Goal: Task Accomplishment & Management: Manage account settings

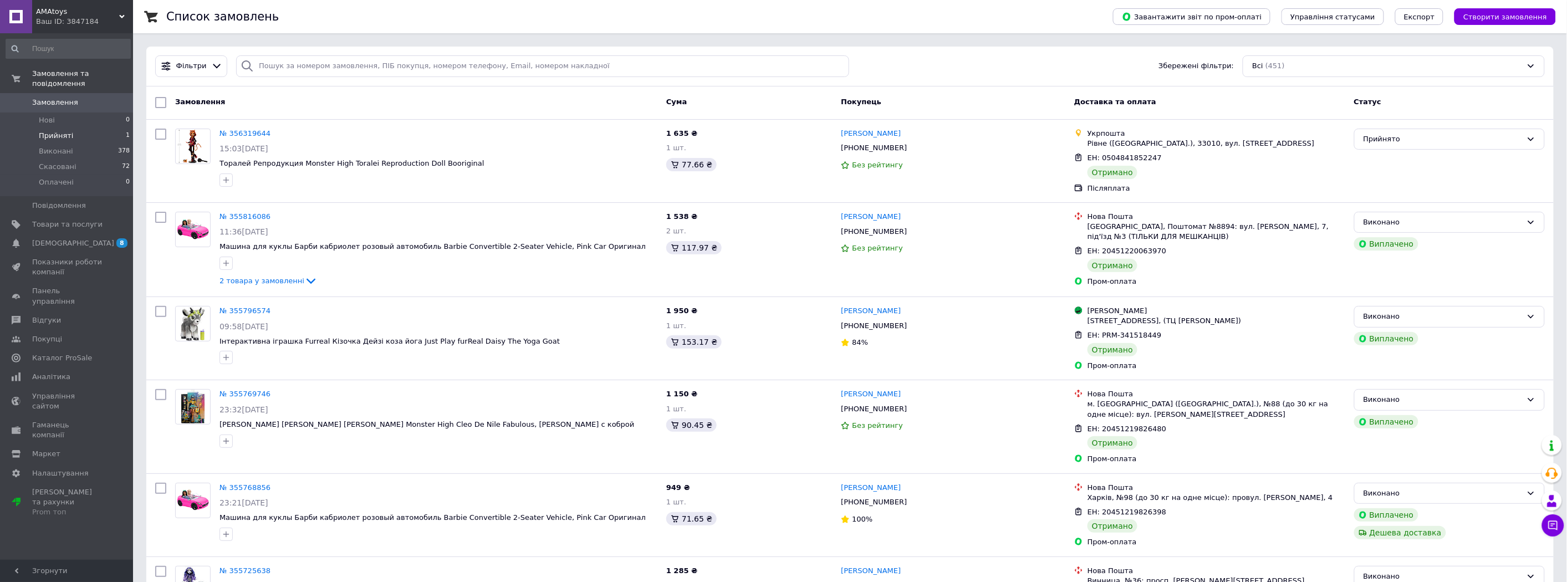
click at [85, 128] on li "Прийняті 1" at bounding box center [68, 136] width 136 height 16
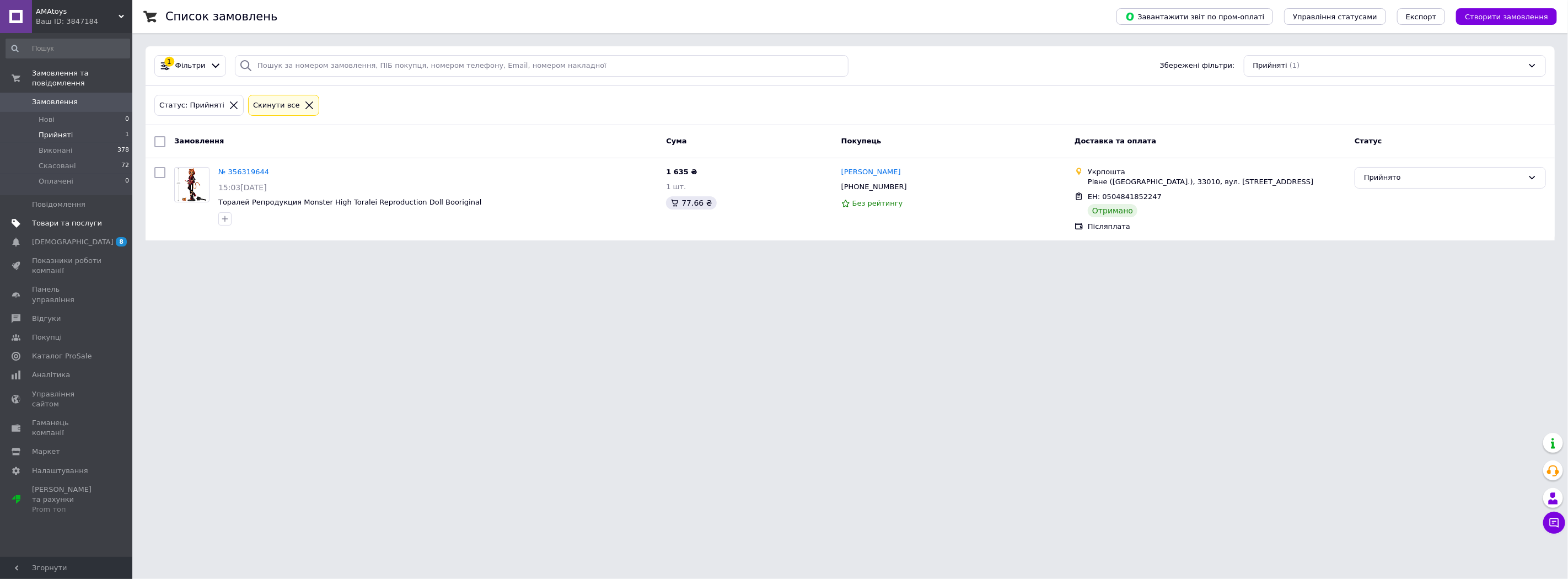
click at [51, 218] on span "Товари та послуги" at bounding box center [67, 223] width 70 height 10
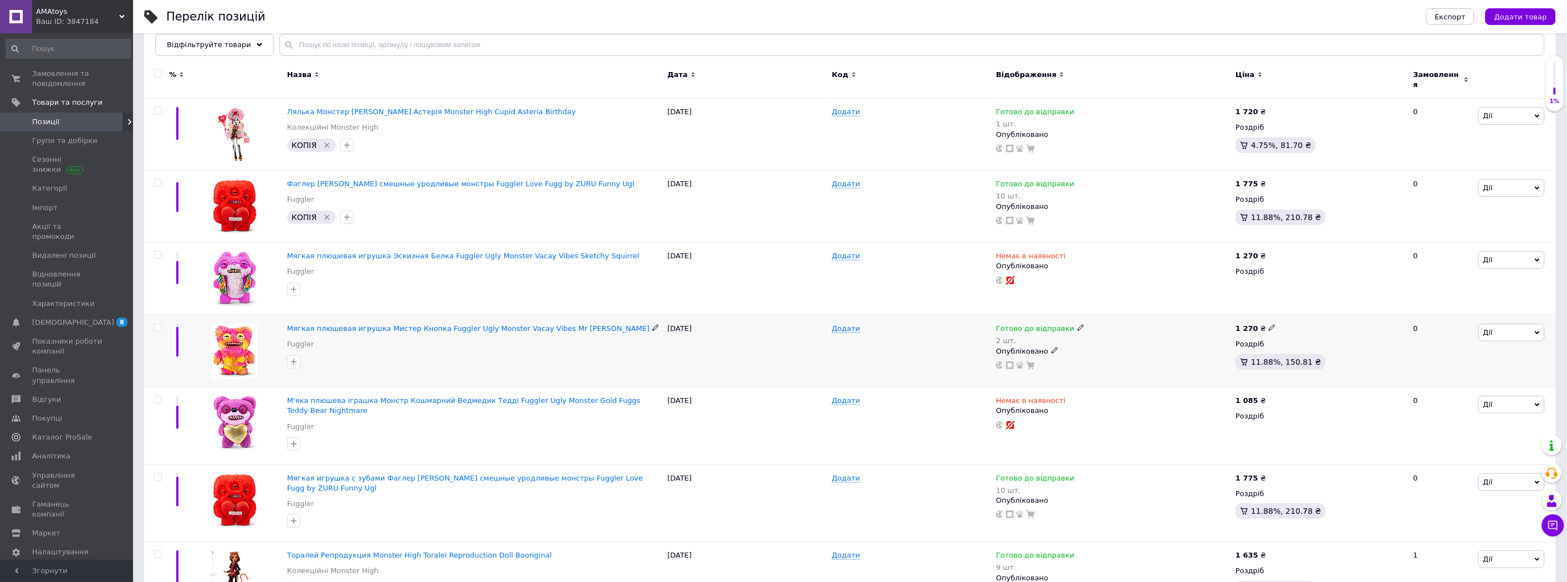
scroll to position [123, 0]
click at [1077, 324] on icon at bounding box center [1080, 327] width 7 height 7
click at [1120, 360] on li "Немає в наявності" at bounding box center [1136, 368] width 105 height 16
drag, startPoint x: 1098, startPoint y: 361, endPoint x: 1088, endPoint y: 361, distance: 10.5
click at [1088, 361] on input "2" at bounding box center [1126, 362] width 84 height 22
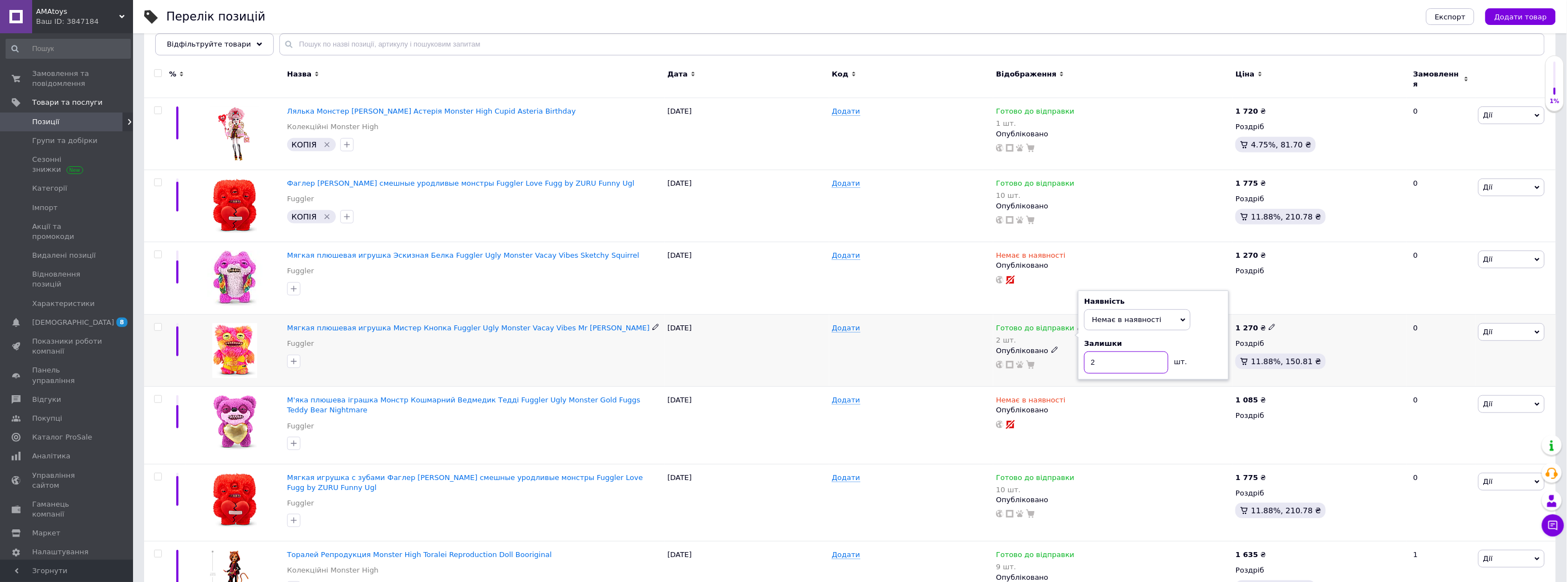
type input "0"
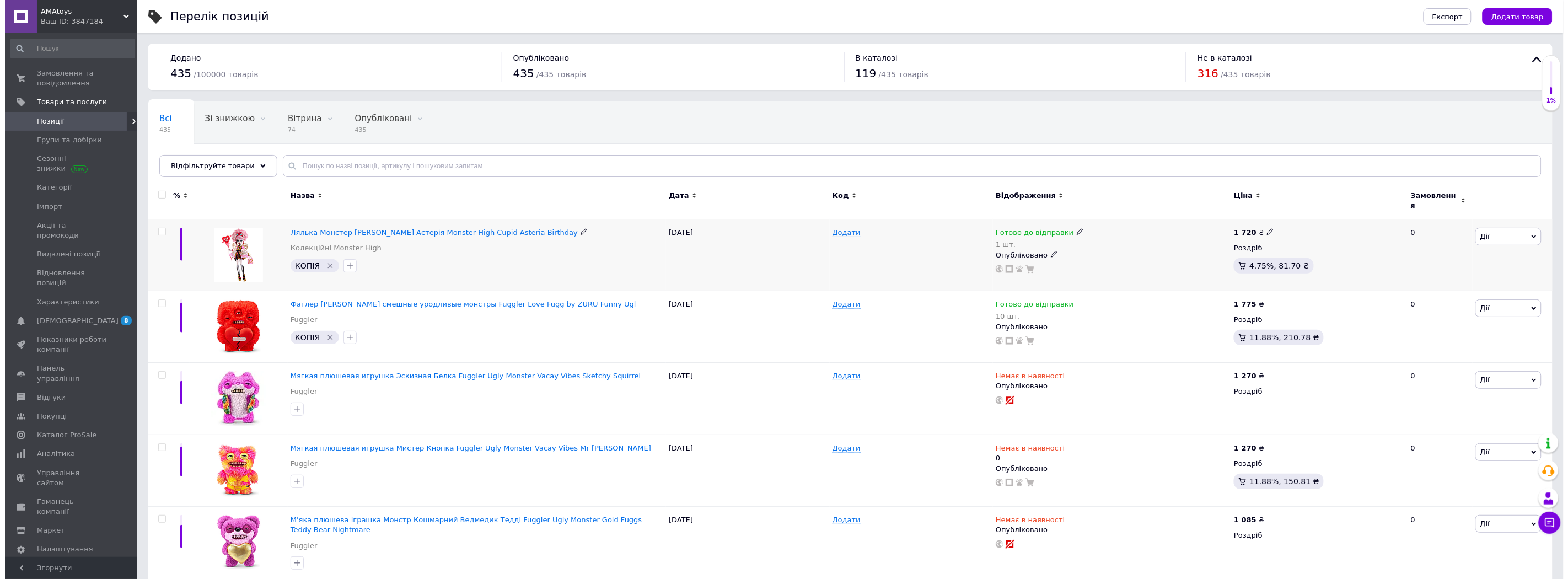
scroll to position [0, 0]
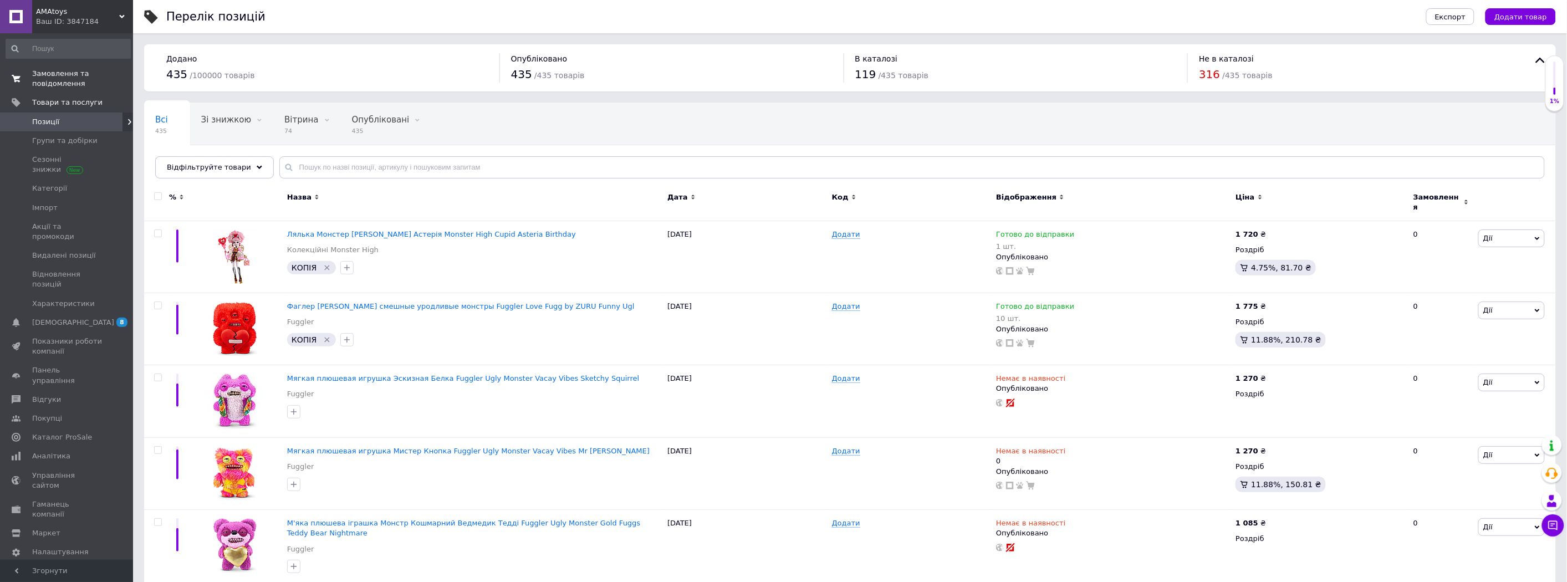
click at [30, 70] on span at bounding box center [16, 79] width 32 height 20
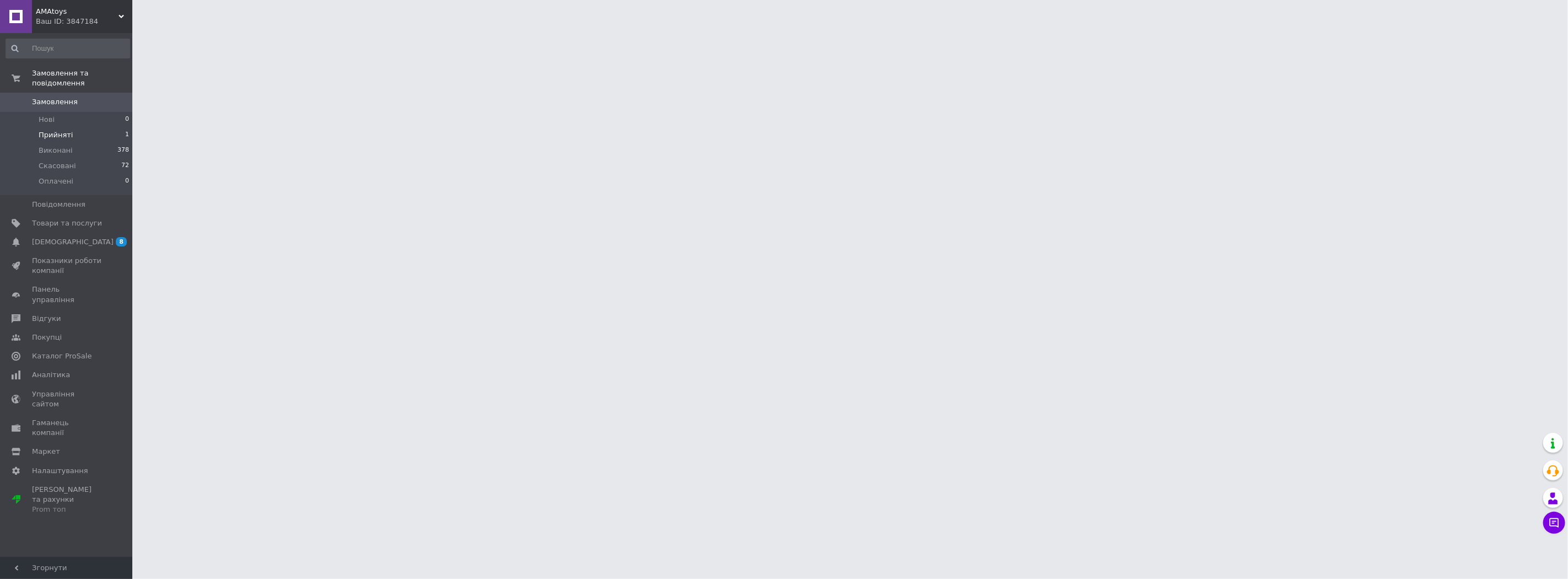
click at [60, 130] on span "Прийняті" at bounding box center [56, 135] width 34 height 10
